Goal: Information Seeking & Learning: Learn about a topic

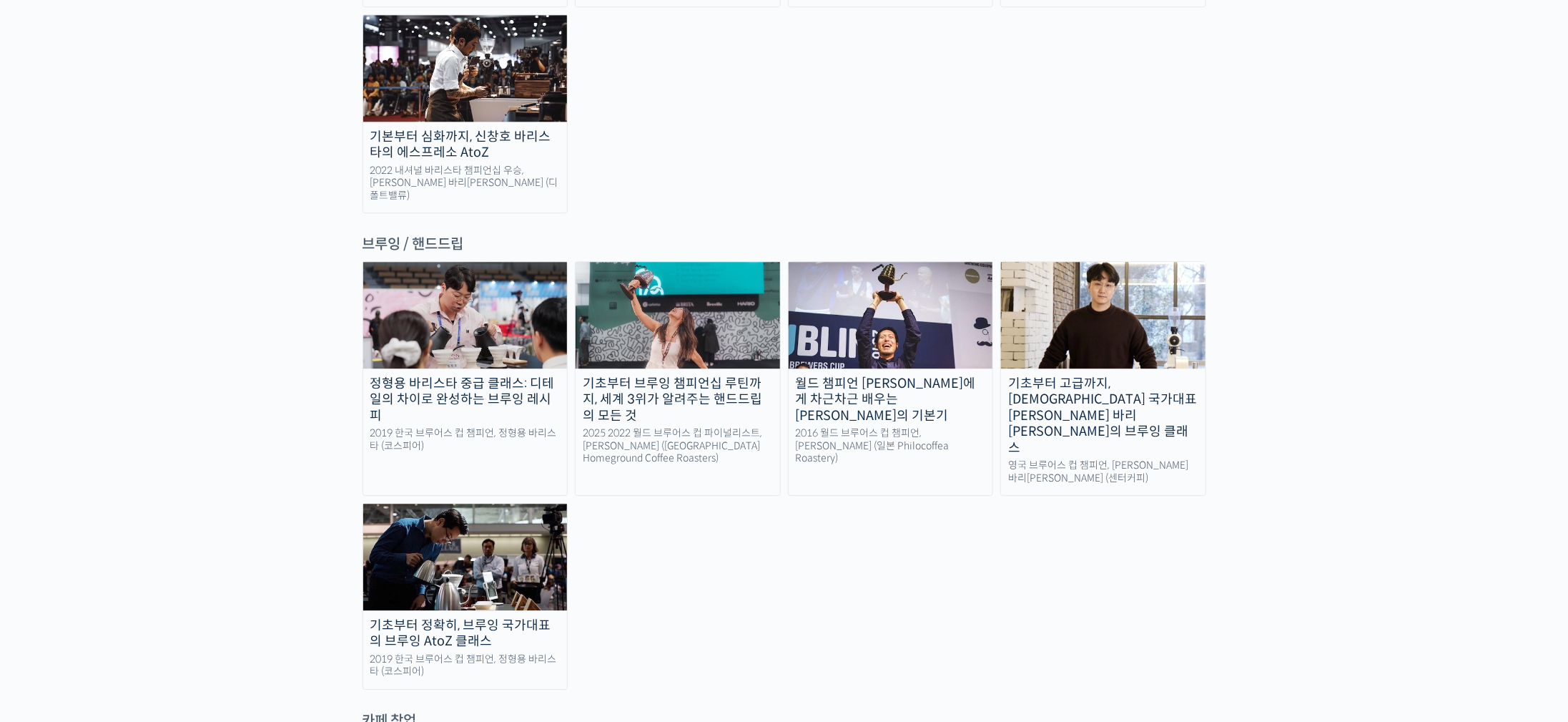
scroll to position [2360, 0]
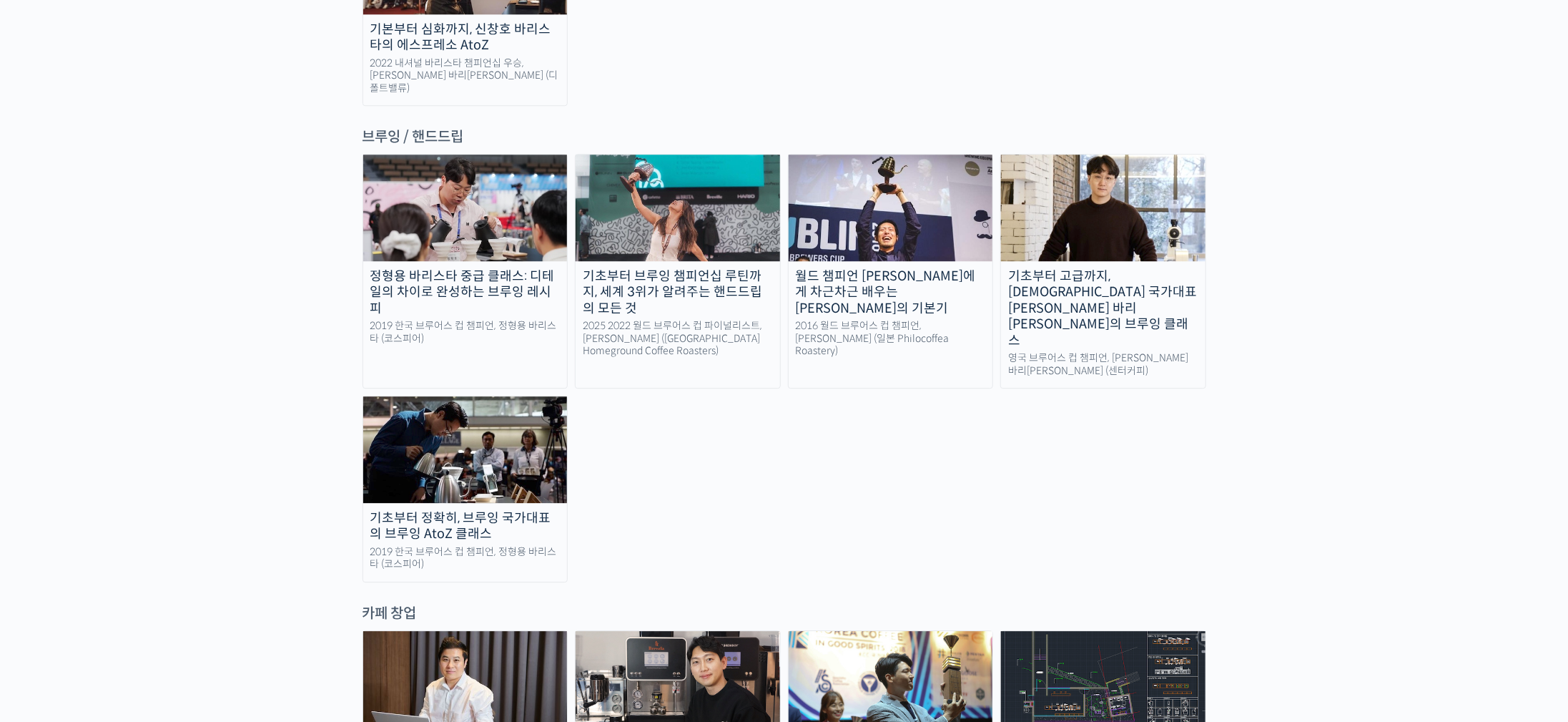
click at [1109, 155] on img at bounding box center [1104, 207] width 205 height 105
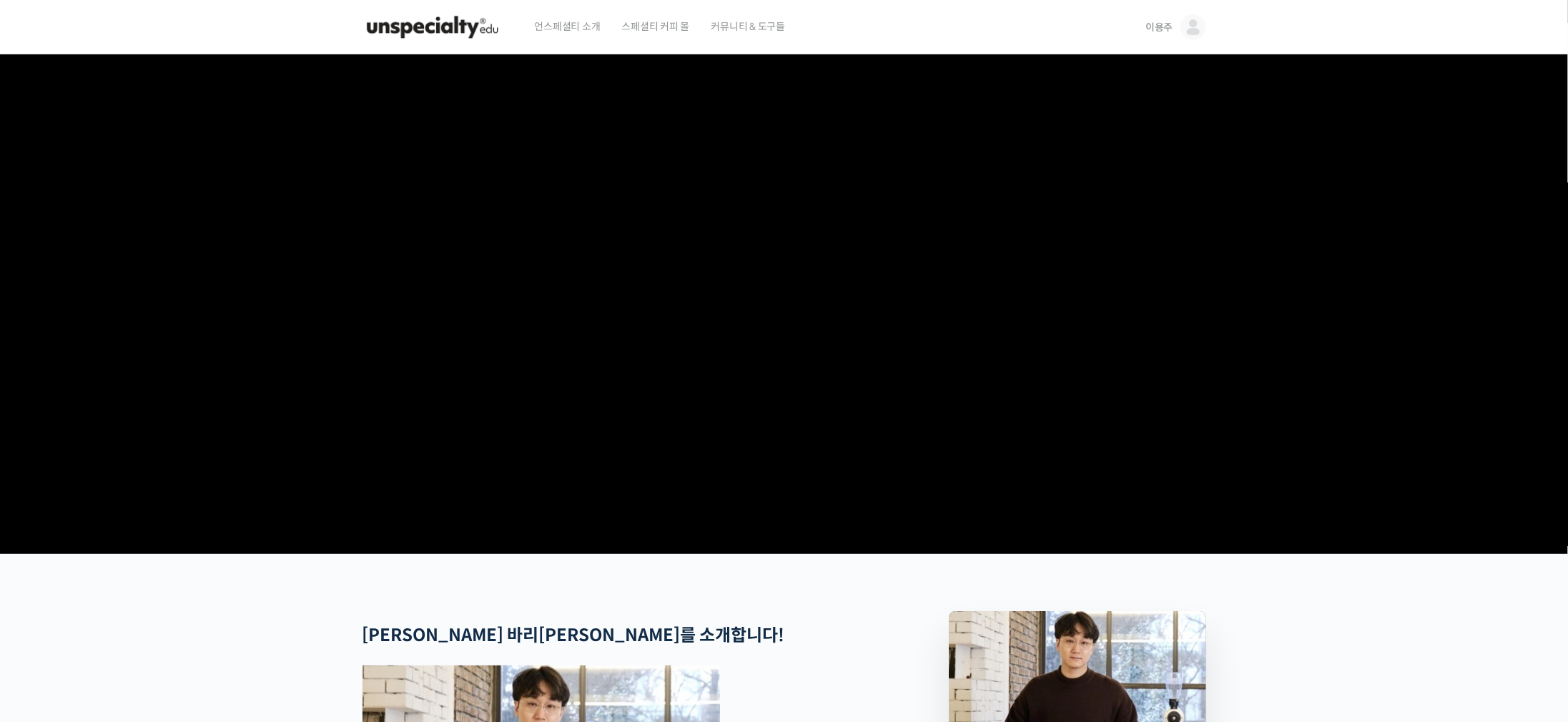
scroll to position [322, 0]
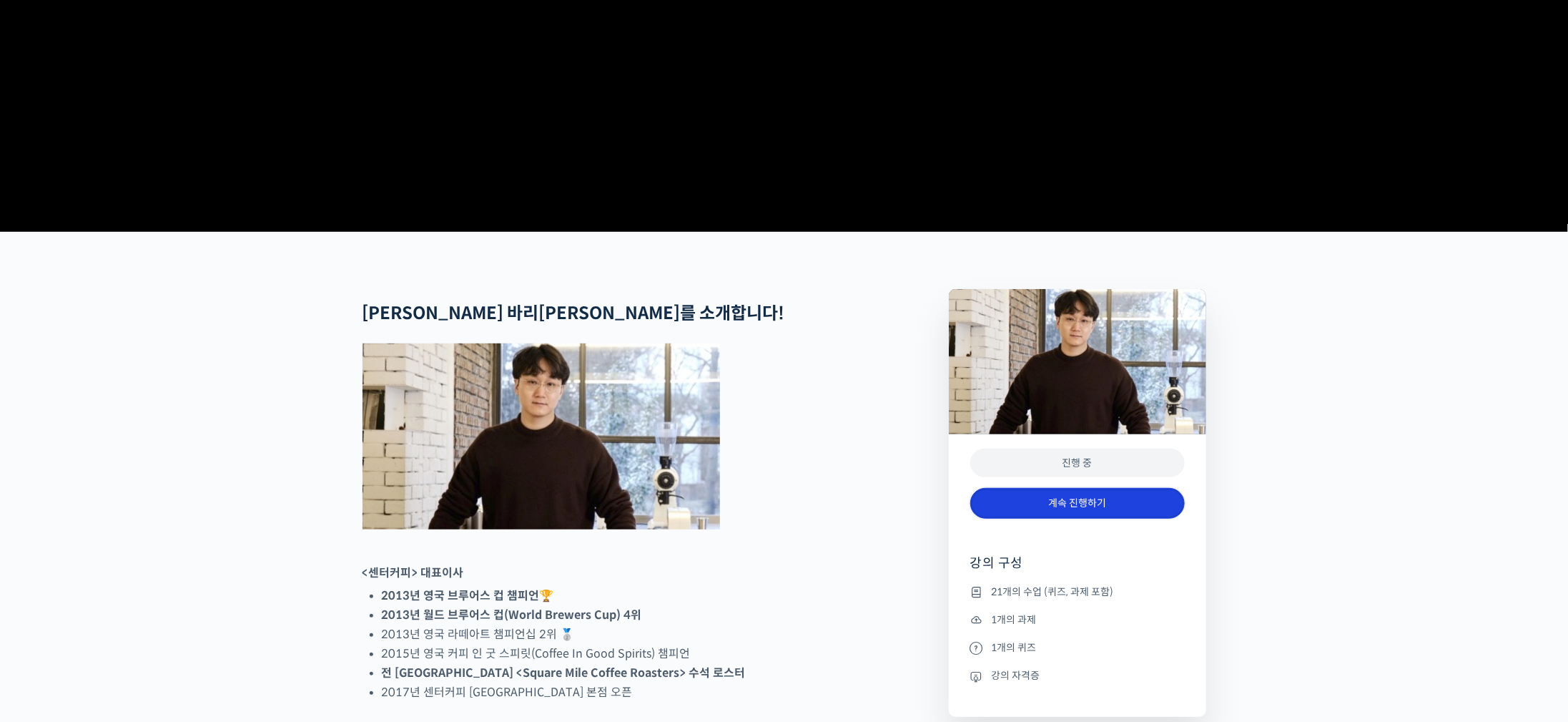
click at [1130, 518] on link "계속 진행하기" at bounding box center [1078, 504] width 215 height 31
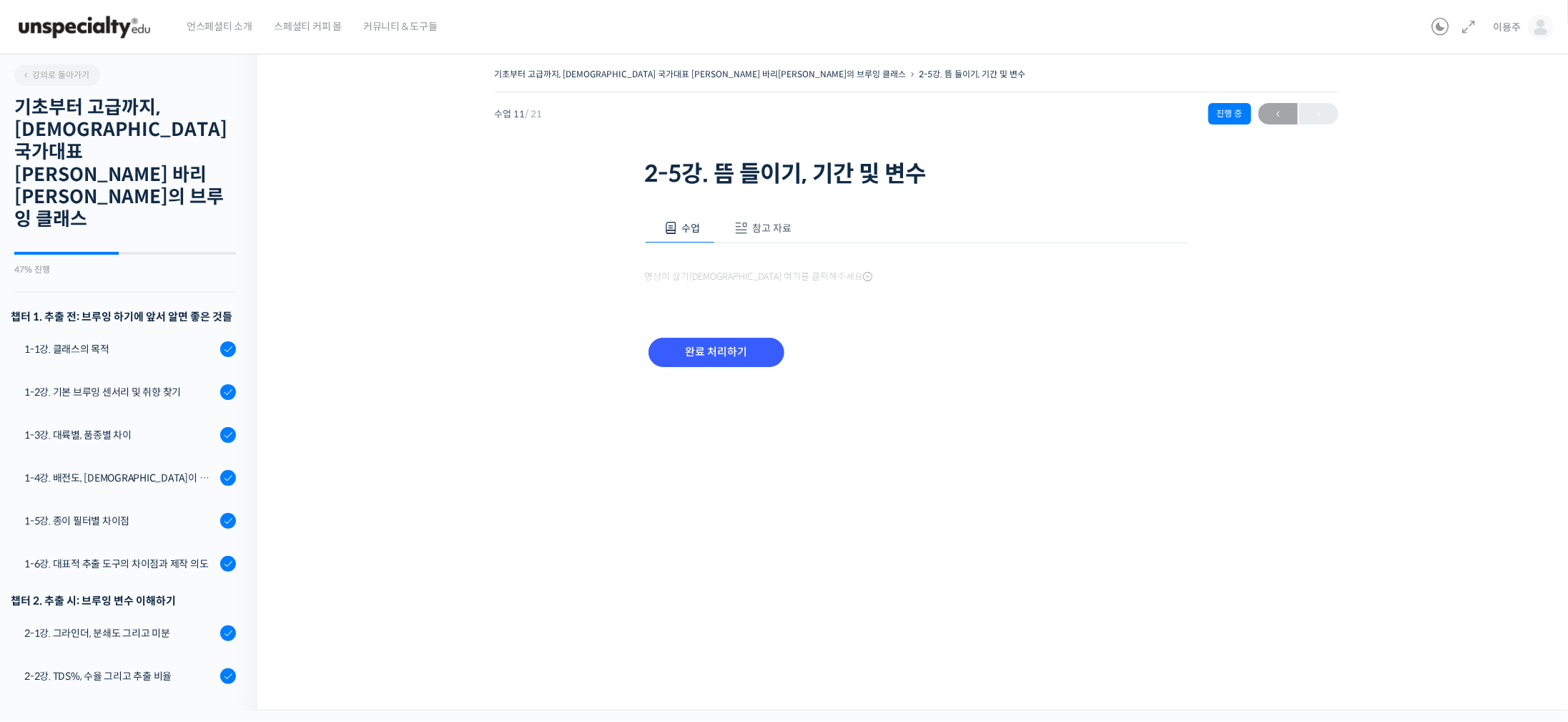
scroll to position [553, 0]
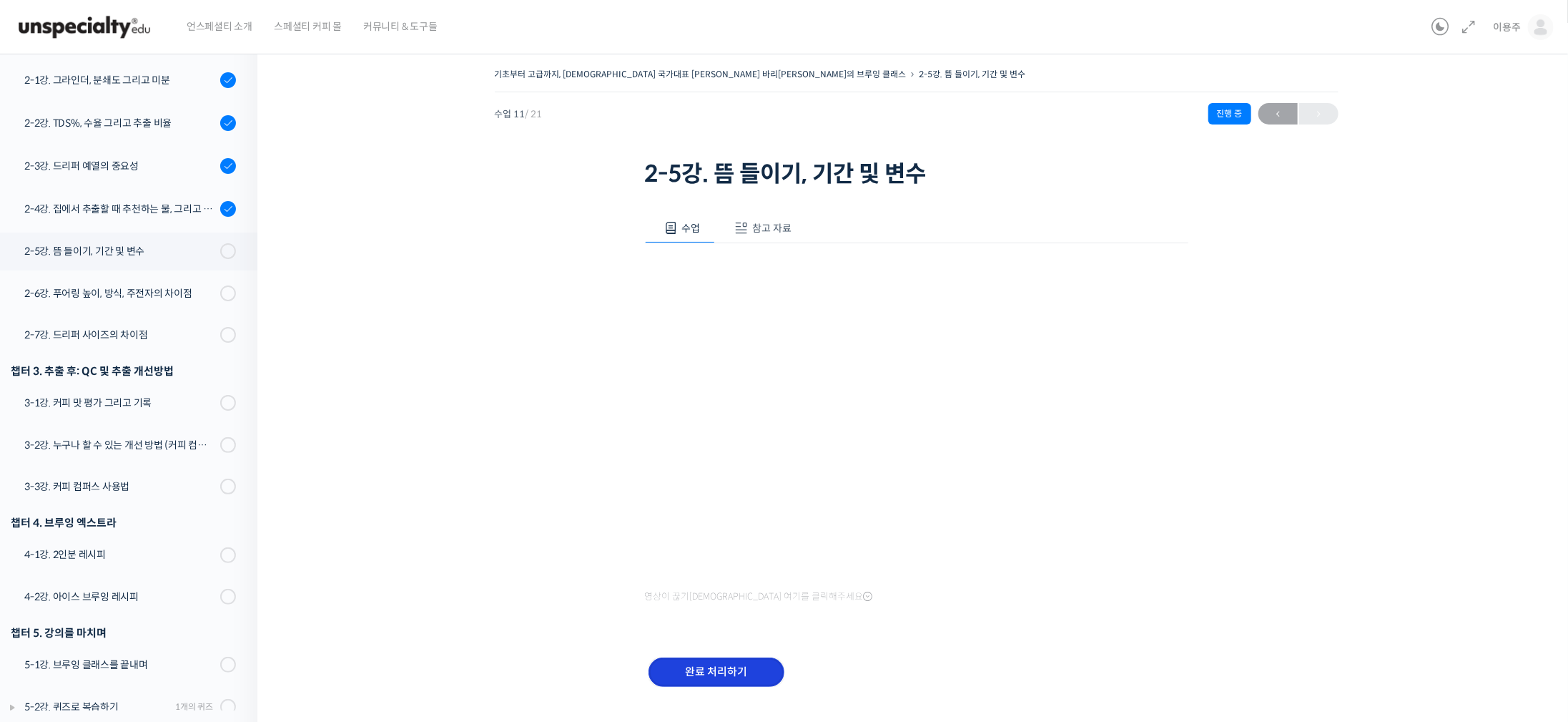
click at [727, 670] on input "완료 처리하기" at bounding box center [716, 672] width 136 height 29
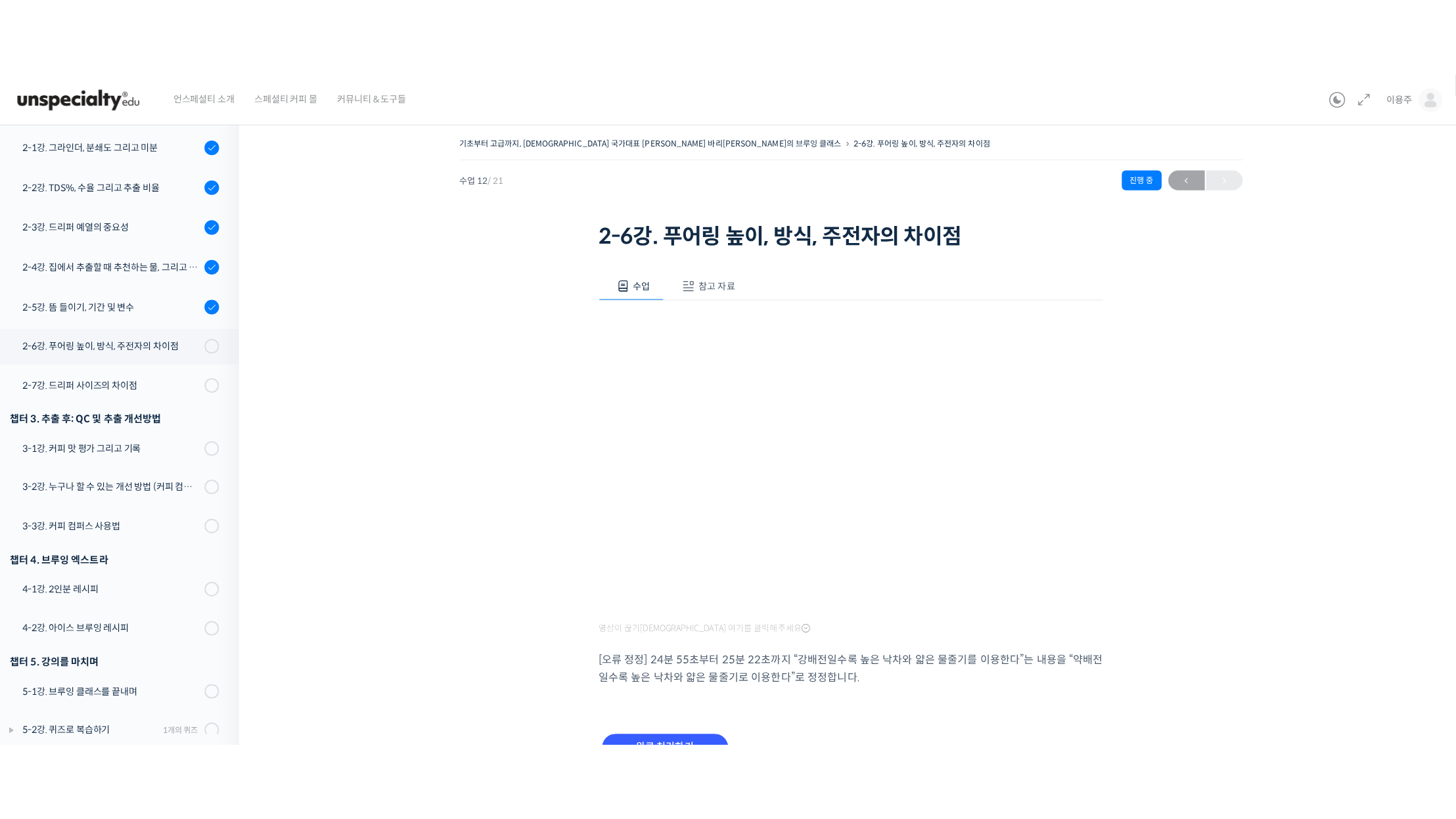
scroll to position [352, 0]
